Goal: Contribute content: Add original content to the website for others to see

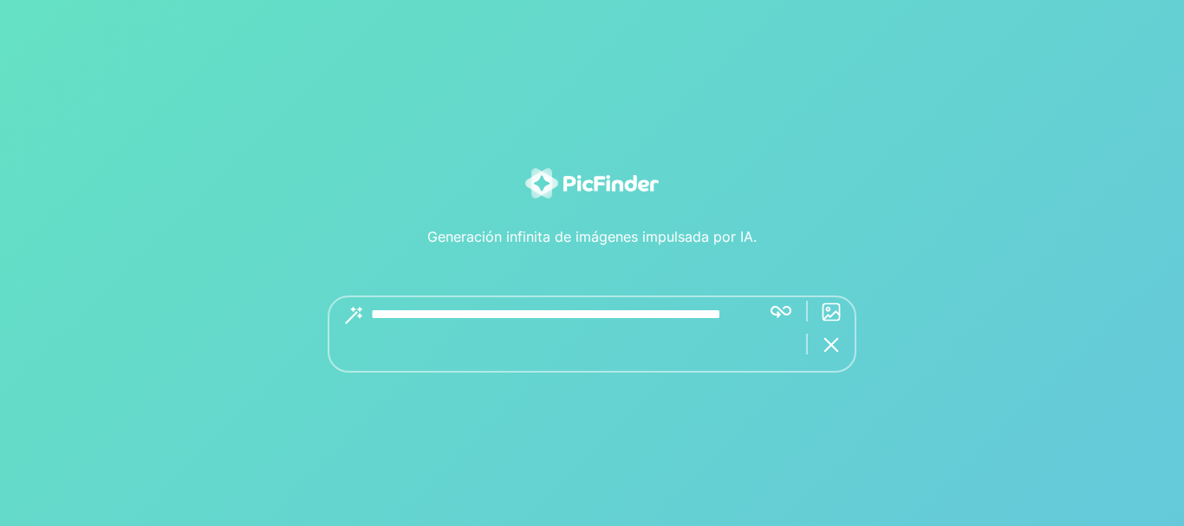
click at [464, 338] on textarea at bounding box center [559, 334] width 376 height 77
type textarea "**********"
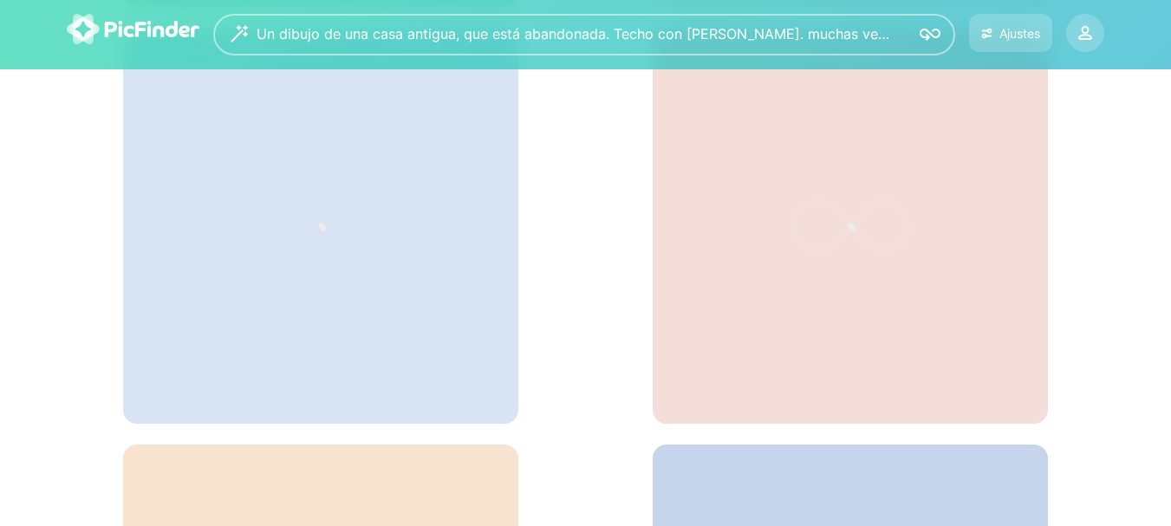
scroll to position [40, 0]
